Goal: Task Accomplishment & Management: Manage account settings

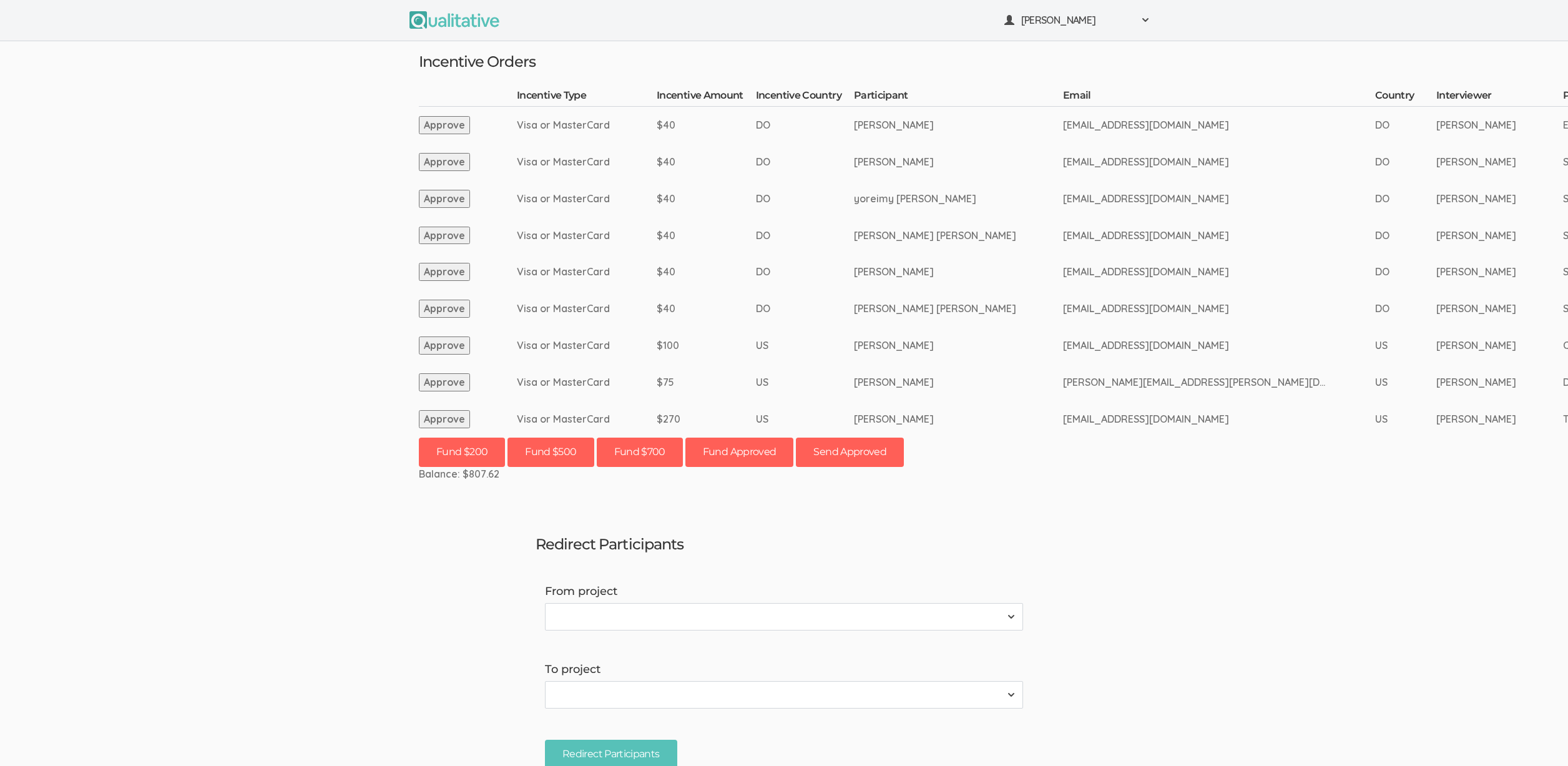
click at [446, 422] on button "Approve" at bounding box center [445, 418] width 52 height 18
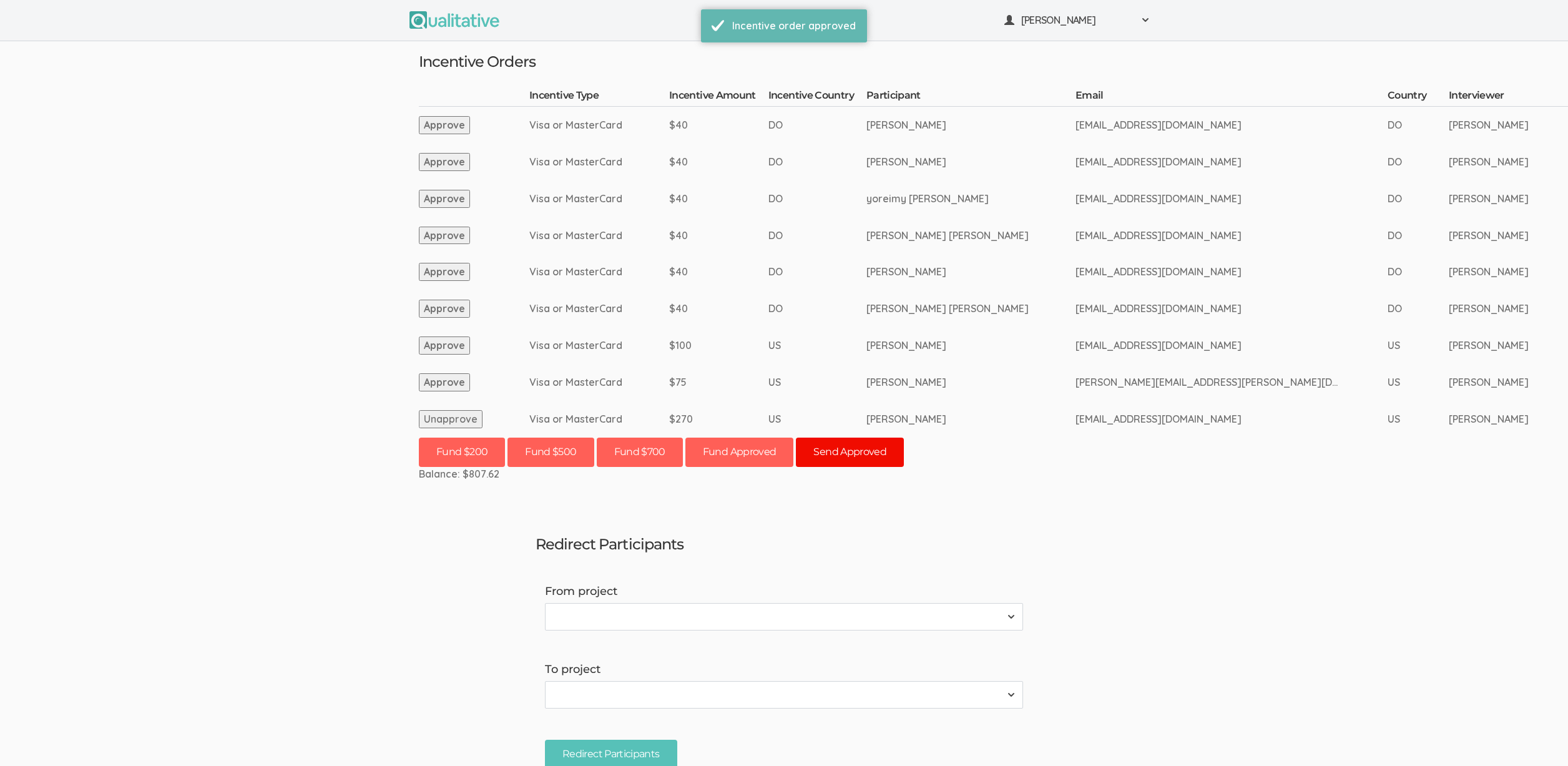
click at [852, 455] on button "Send Approved" at bounding box center [849, 452] width 108 height 30
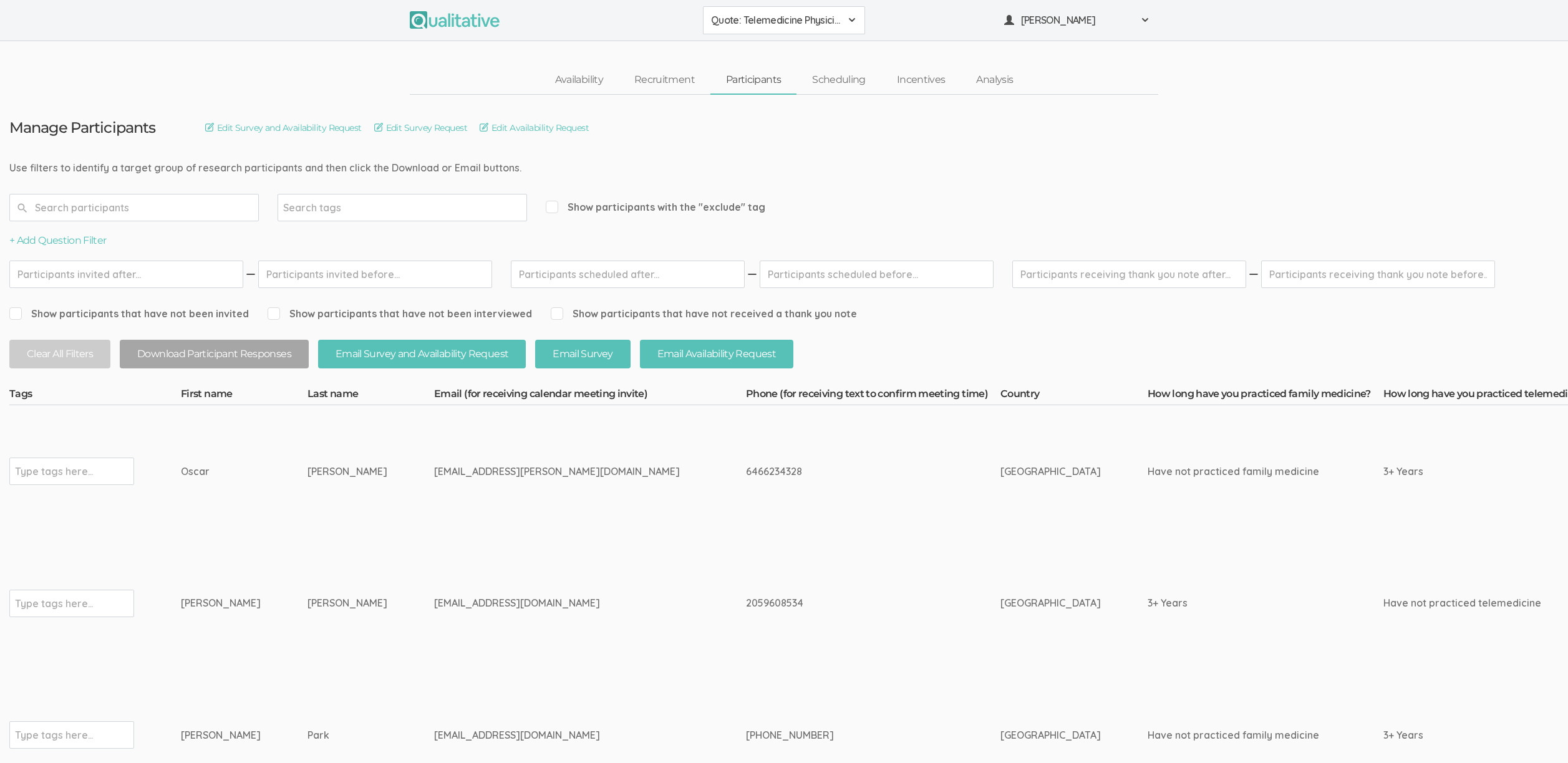
drag, startPoint x: 314, startPoint y: 472, endPoint x: 178, endPoint y: 471, distance: 136.0
copy tr "Type tags here... Oscar Otero"
click at [752, 469] on div "6466234328" at bounding box center [850, 471] width 208 height 14
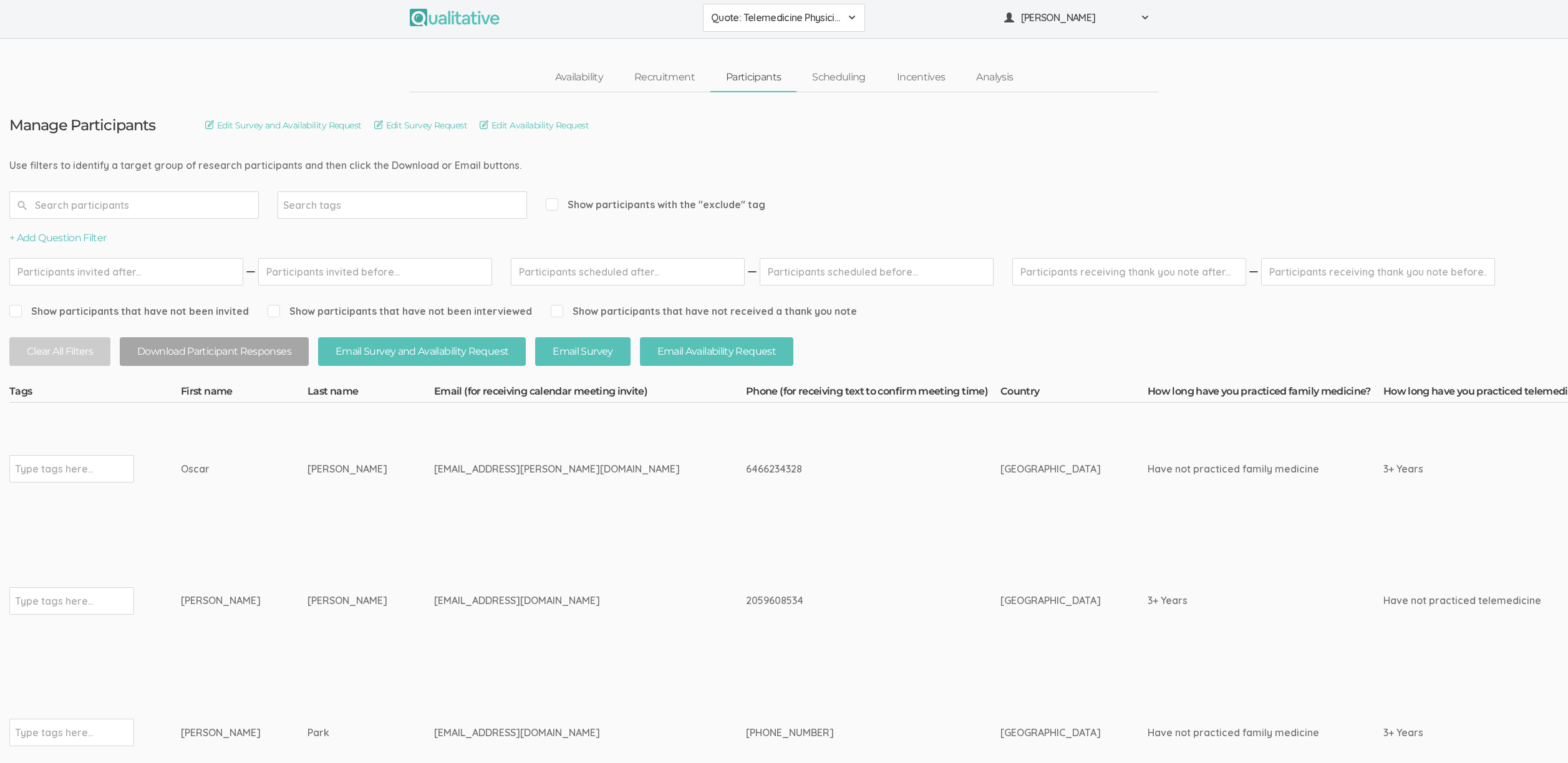
click at [763, 530] on td "6466234328" at bounding box center [873, 468] width 255 height 133
click at [761, 530] on td "6466234328" at bounding box center [873, 468] width 255 height 133
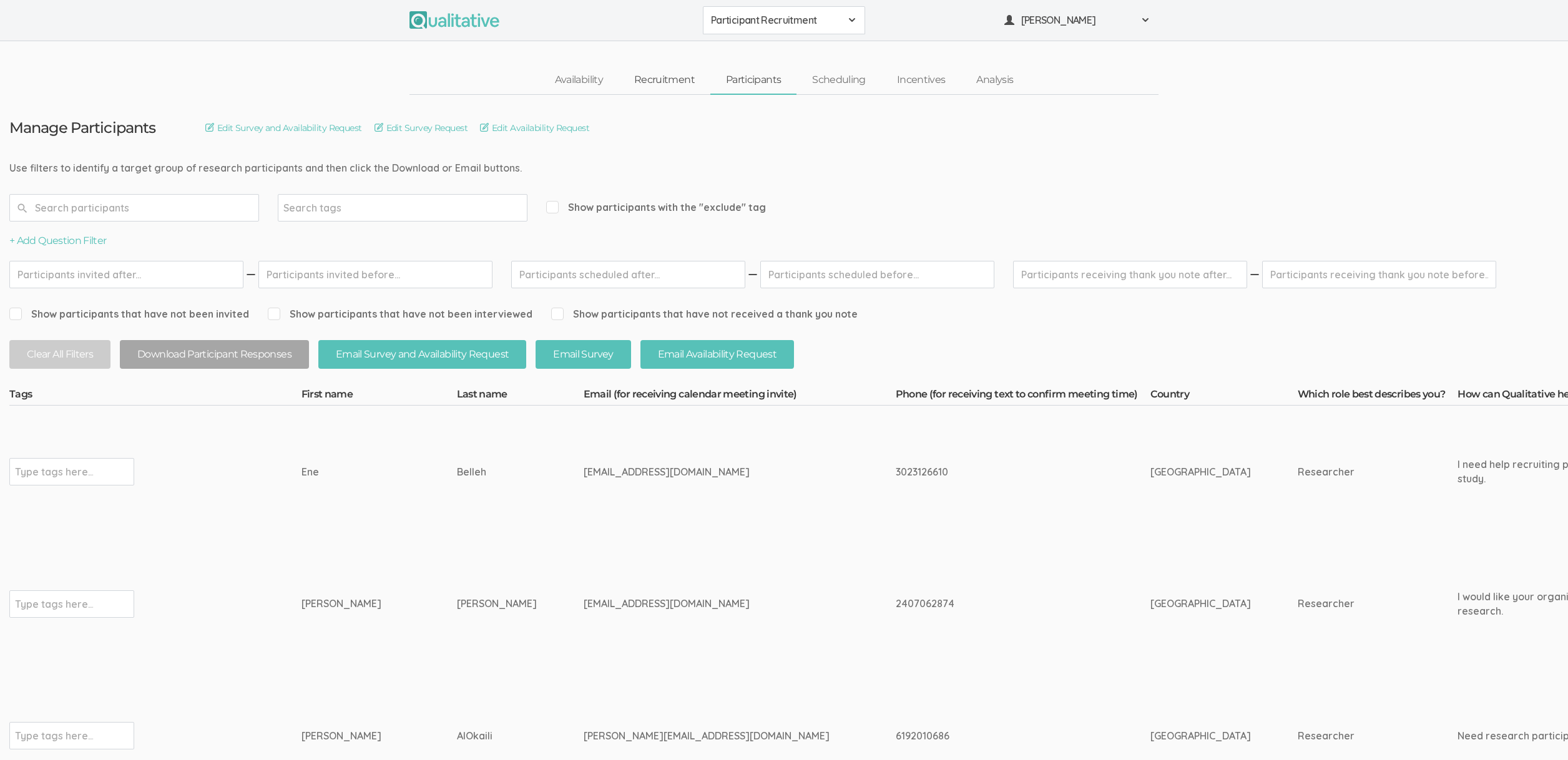
click at [667, 78] on link "Recruitment" at bounding box center [665, 80] width 92 height 27
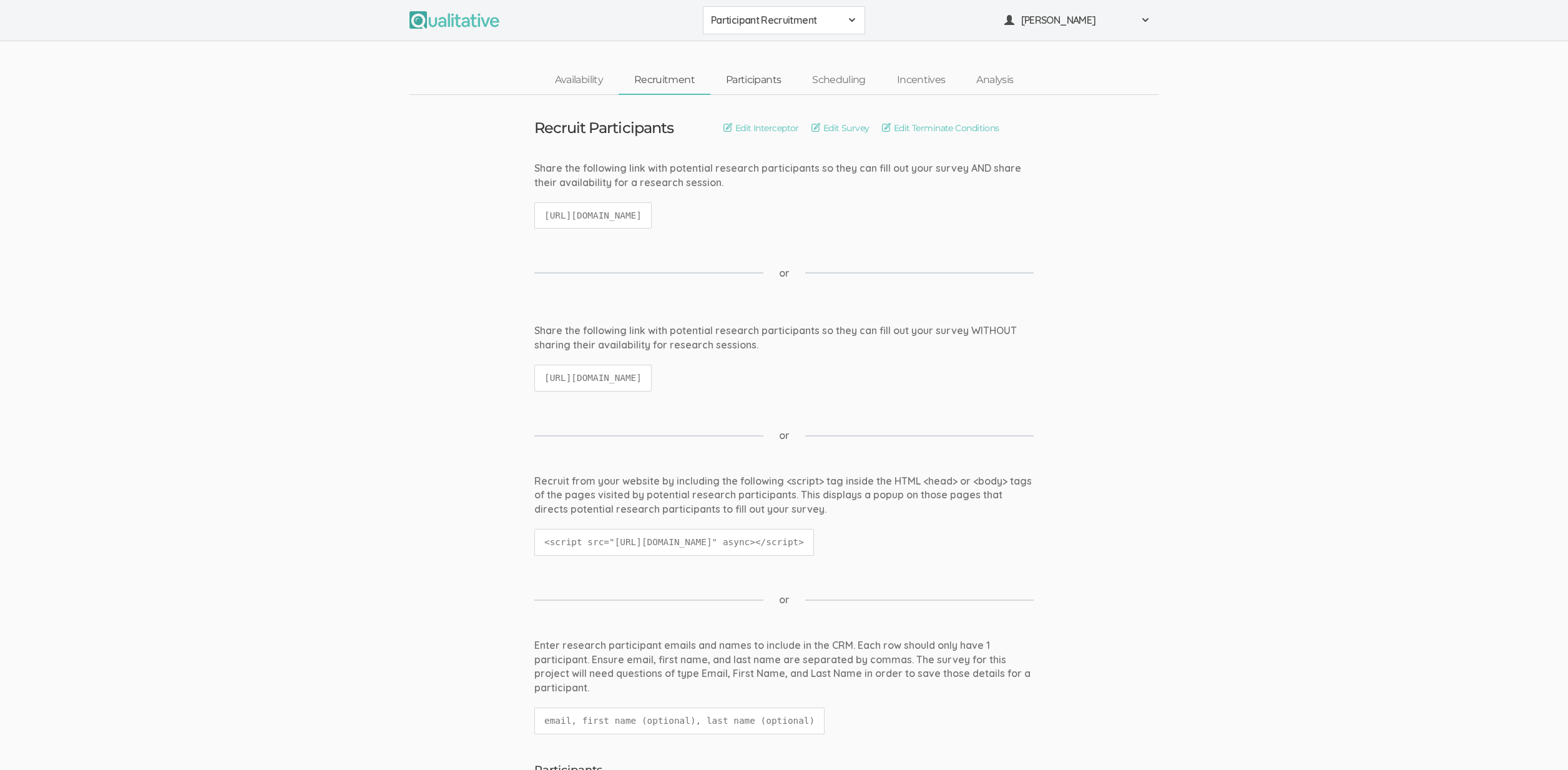
click at [767, 80] on link "Participants" at bounding box center [753, 80] width 86 height 27
